Goal: Information Seeking & Learning: Learn about a topic

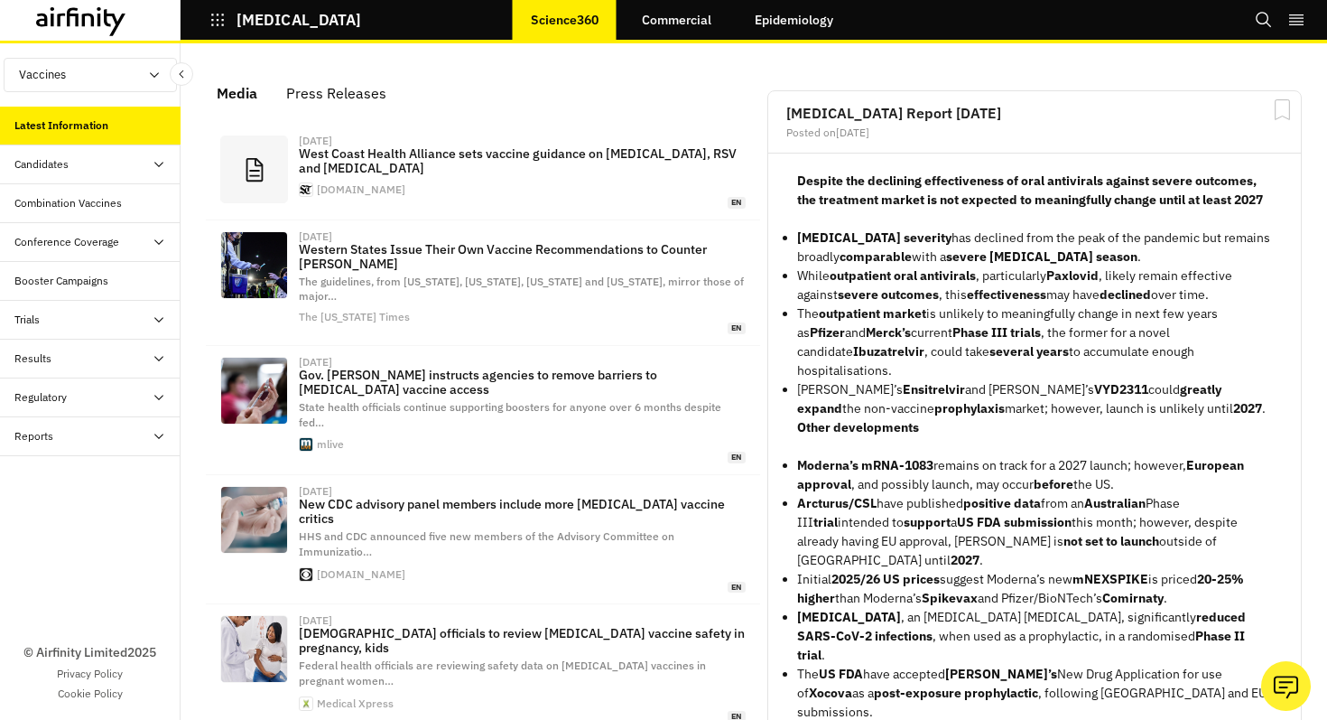
scroll to position [1168, 542]
click at [60, 176] on div "Candidates" at bounding box center [90, 164] width 181 height 39
click at [42, 244] on div "Progress Tracker" at bounding box center [69, 242] width 80 height 16
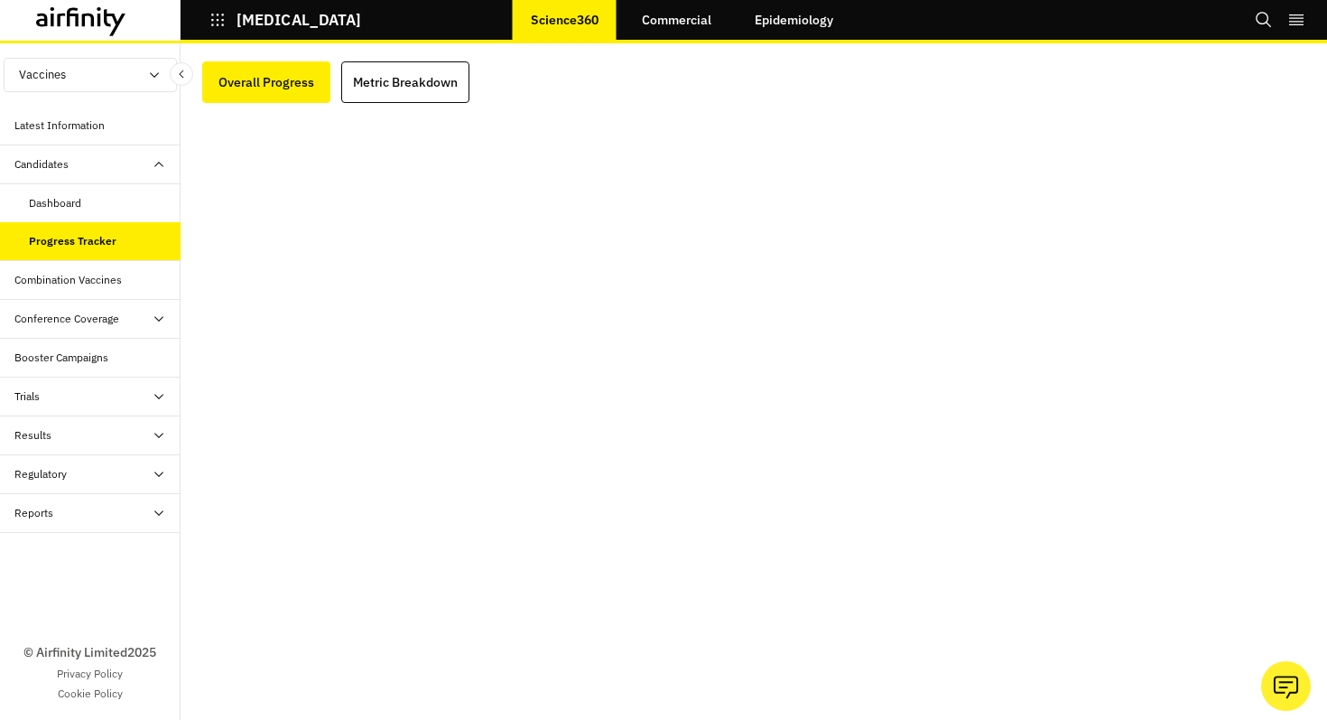
click at [406, 105] on div at bounding box center [753, 396] width 1103 height 587
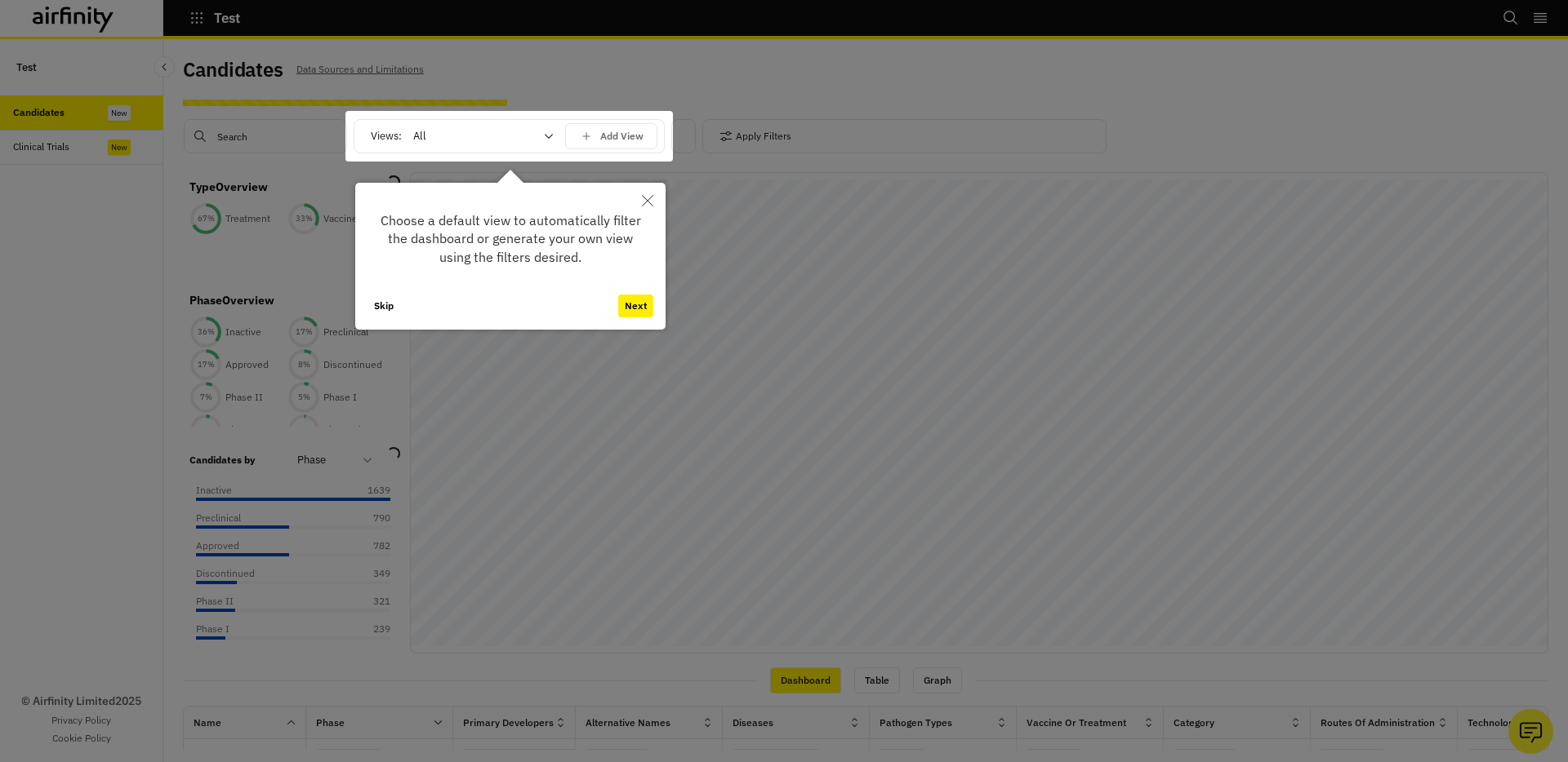
click at [648, 183] on button "Close" at bounding box center [647, 201] width 36 height 36
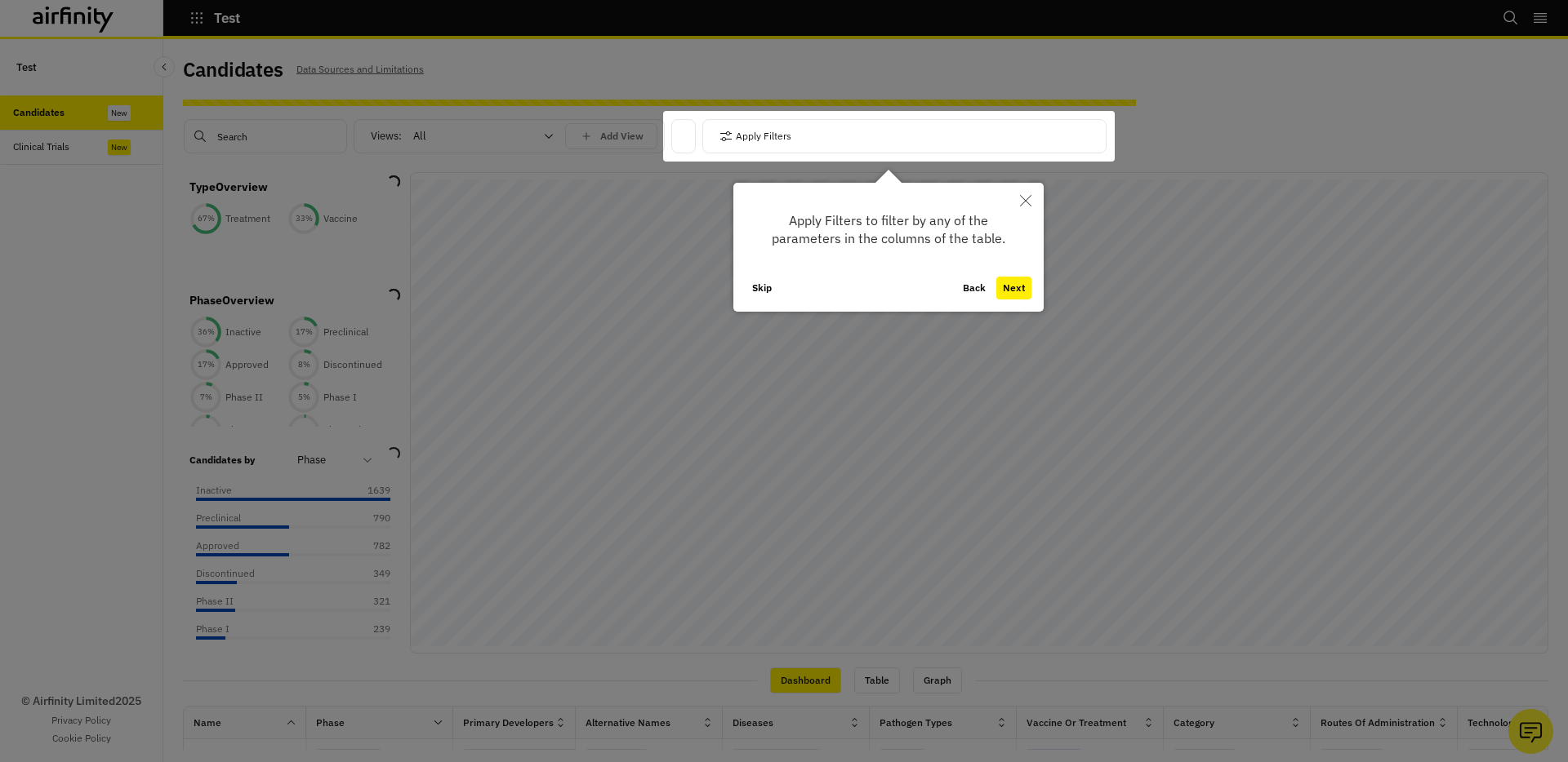
click at [1016, 218] on button "Close" at bounding box center [1025, 201] width 36 height 36
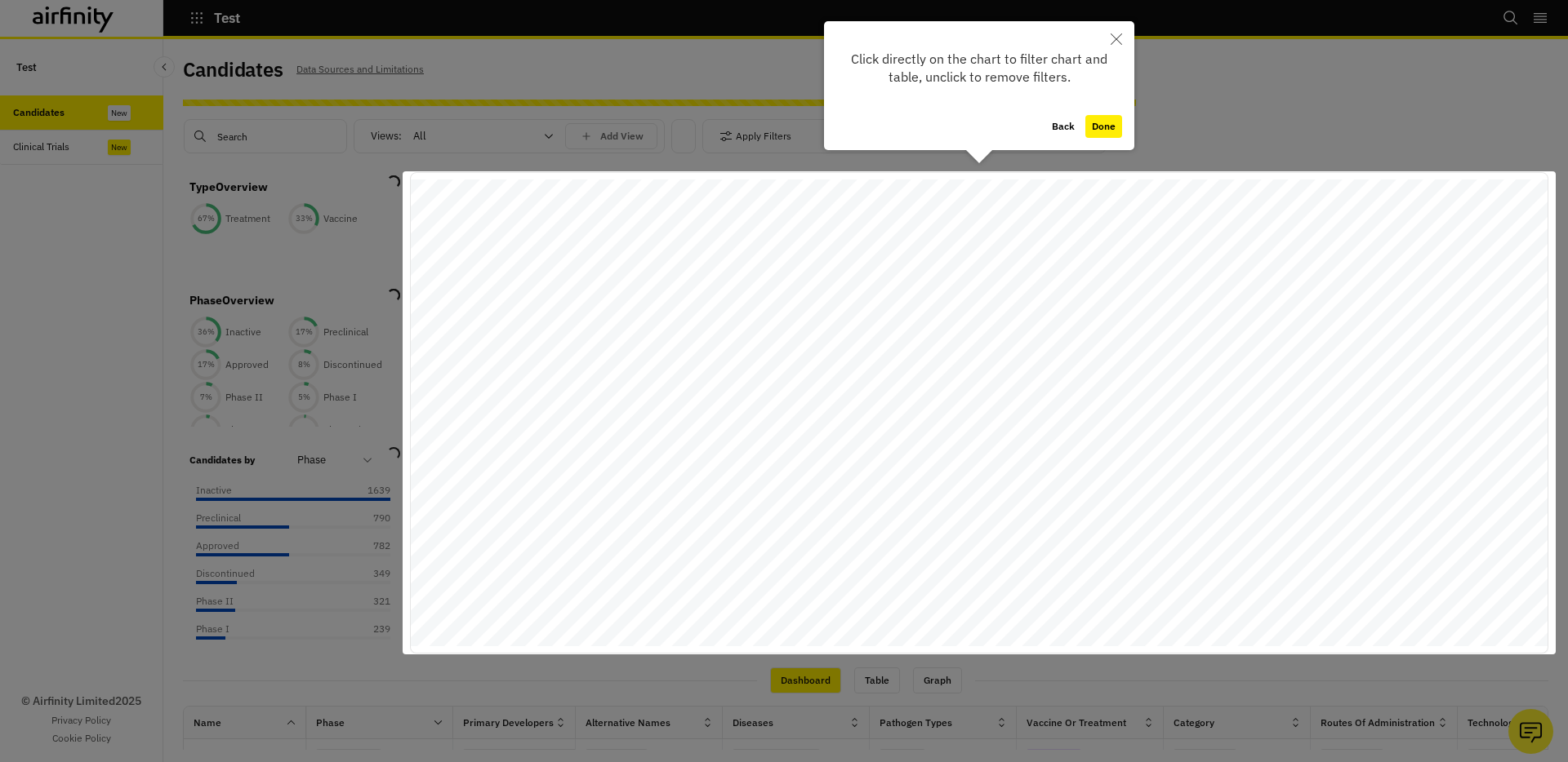
click at [1111, 35] on icon "Close" at bounding box center [1116, 39] width 12 height 12
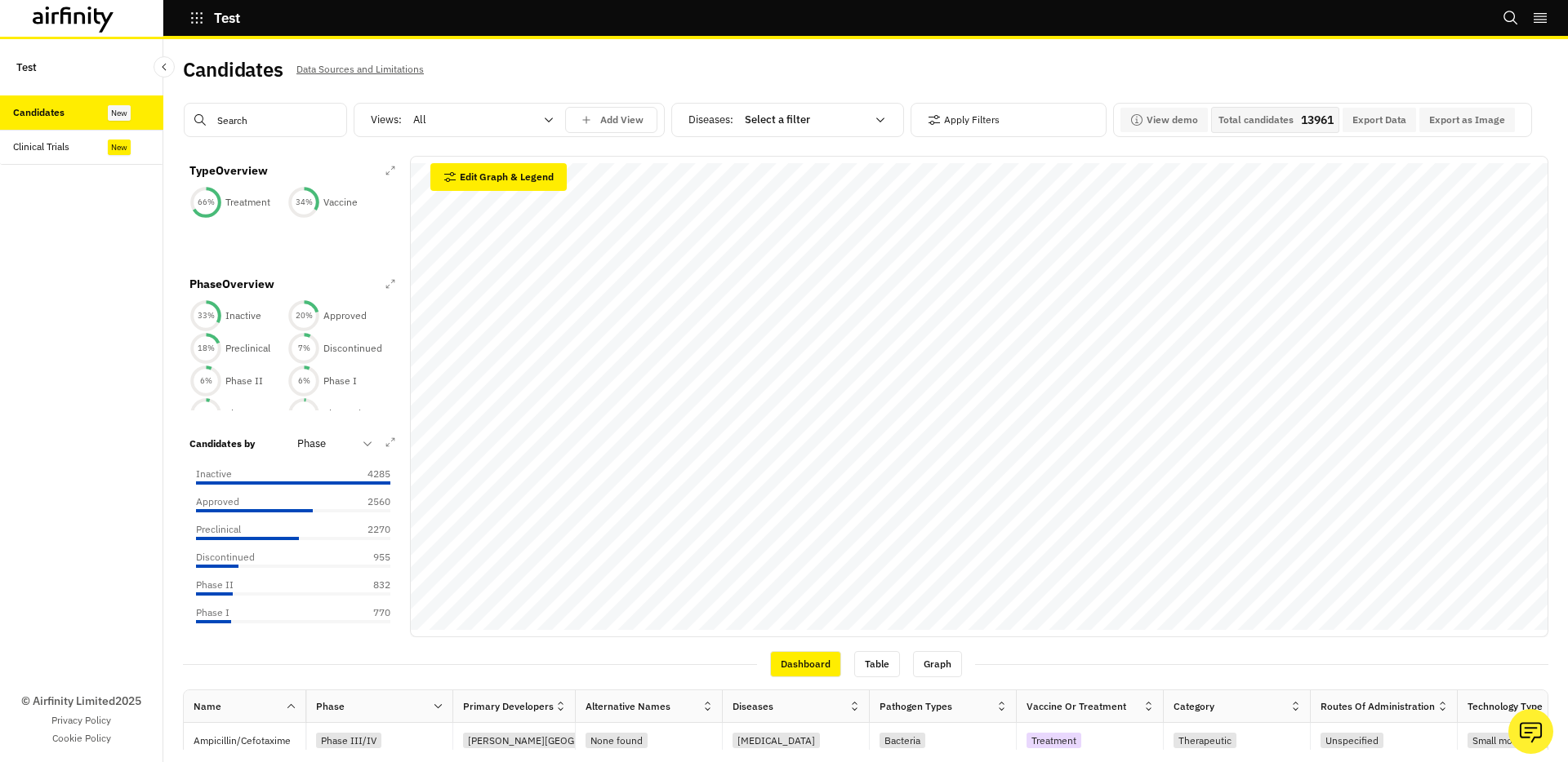
click at [119, 116] on div "New" at bounding box center [118, 112] width 23 height 15
